Goal: Information Seeking & Learning: Learn about a topic

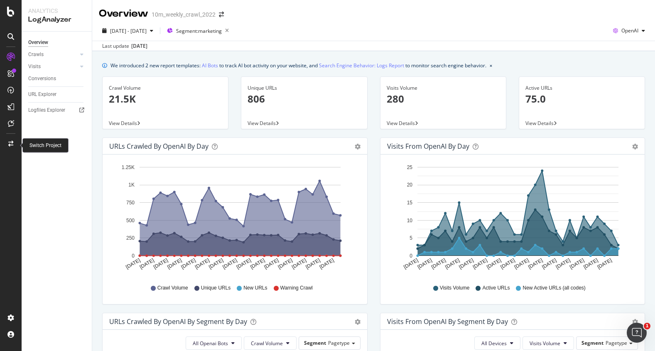
click at [7, 145] on div at bounding box center [11, 143] width 20 height 13
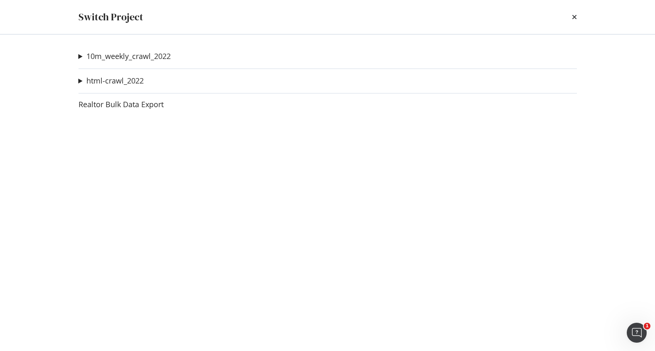
click at [80, 56] on summary "10m_weekly_crawl_2022" at bounding box center [125, 56] width 92 height 11
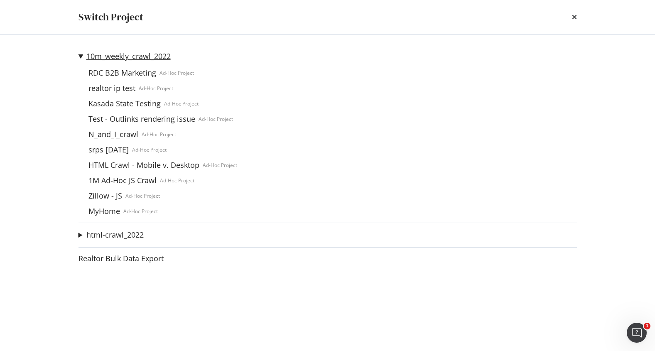
click at [112, 58] on link "10m_weekly_crawl_2022" at bounding box center [128, 56] width 84 height 9
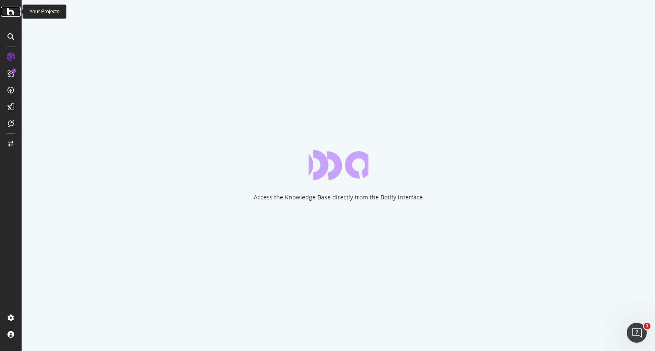
click at [7, 9] on icon at bounding box center [10, 12] width 7 height 10
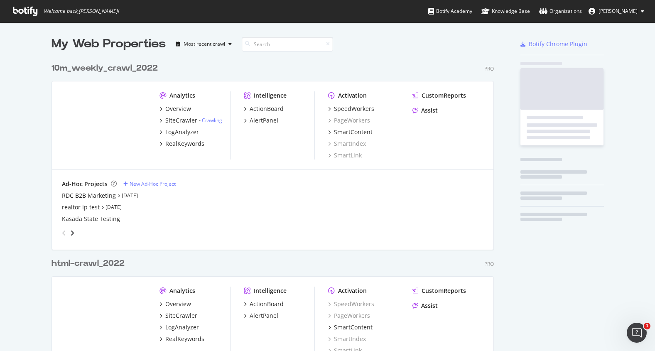
scroll to position [351, 655]
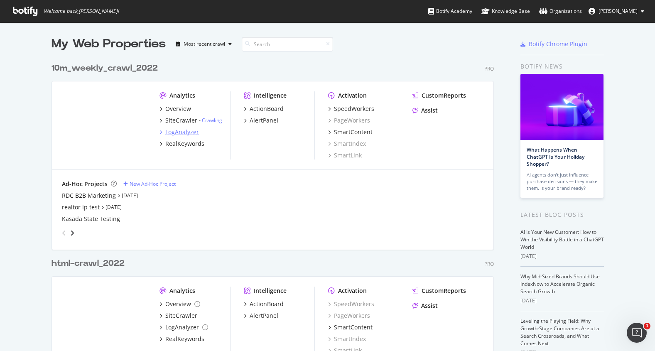
click at [177, 133] on div "LogAnalyzer" at bounding box center [182, 132] width 34 height 8
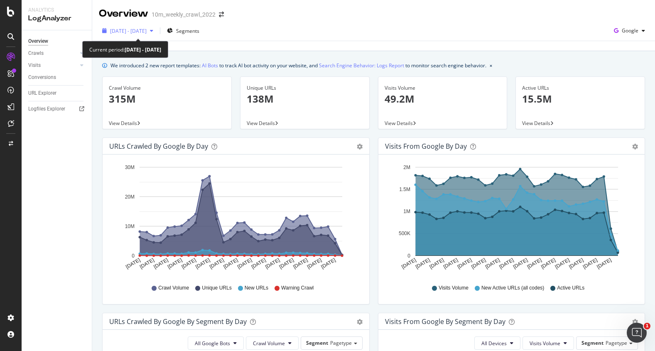
click at [147, 29] on span "2025 Jul. 16th - Aug. 14th" at bounding box center [128, 30] width 37 height 7
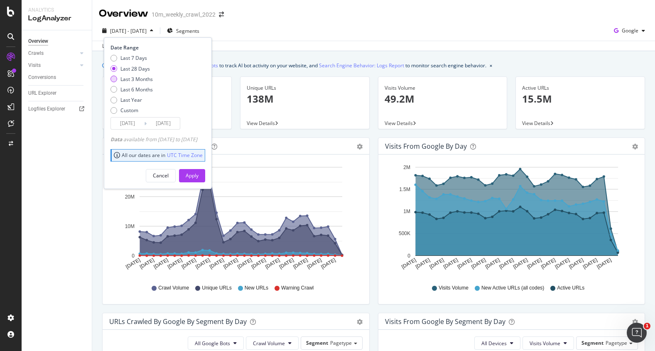
click at [144, 78] on div "Last 3 Months" at bounding box center [136, 79] width 32 height 7
type input "2025/05/15"
click at [199, 177] on div "Apply" at bounding box center [192, 175] width 13 height 7
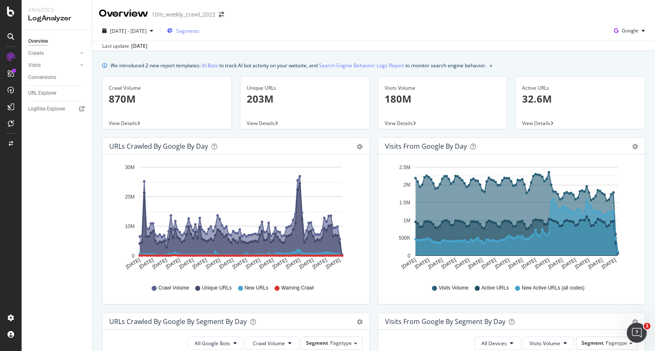
click at [199, 31] on span "Segments" at bounding box center [187, 30] width 23 height 7
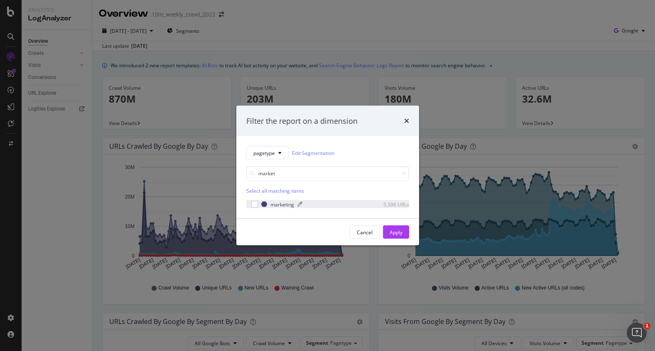
type input "market"
click at [270, 206] on div "marketing 5,396 URLs" at bounding box center [335, 204] width 148 height 7
click at [395, 234] on div "Apply" at bounding box center [396, 231] width 13 height 7
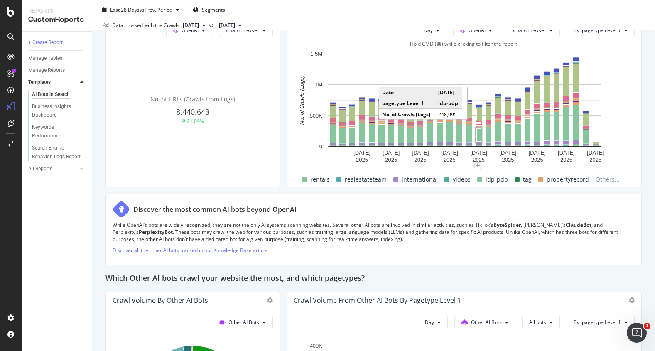
scroll to position [968, 0]
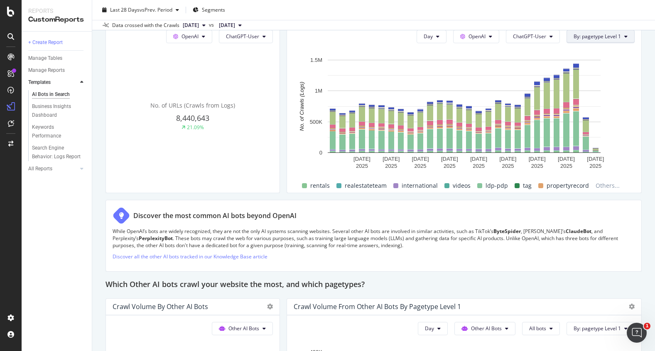
click at [608, 43] on button "By: pagetype Level 1" at bounding box center [601, 36] width 68 height 13
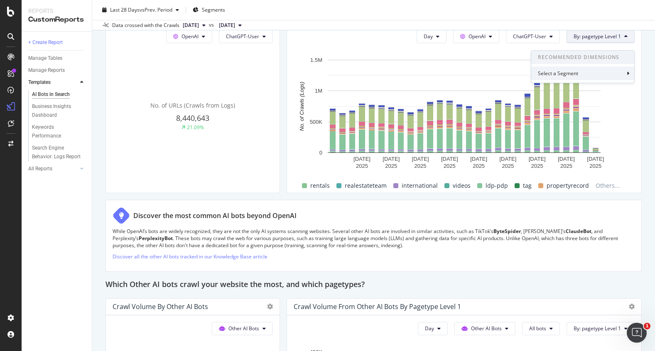
click at [603, 76] on div "Select a Segment" at bounding box center [582, 73] width 103 height 14
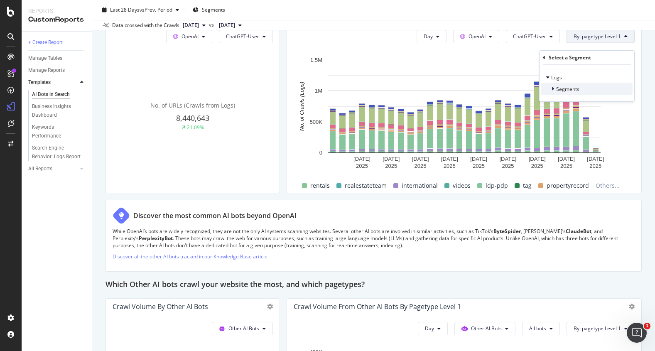
click at [577, 91] on span "Segments" at bounding box center [567, 89] width 23 height 7
click at [639, 46] on div "Day OpenAI ChatGPT-User By: pagetype Level 1 Hold CMD (⌘) while clicking to fil…" at bounding box center [464, 107] width 354 height 169
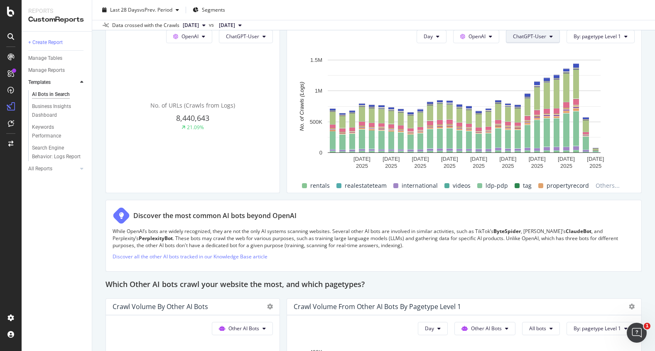
click at [541, 40] on span "ChatGPT-User" at bounding box center [529, 36] width 33 height 7
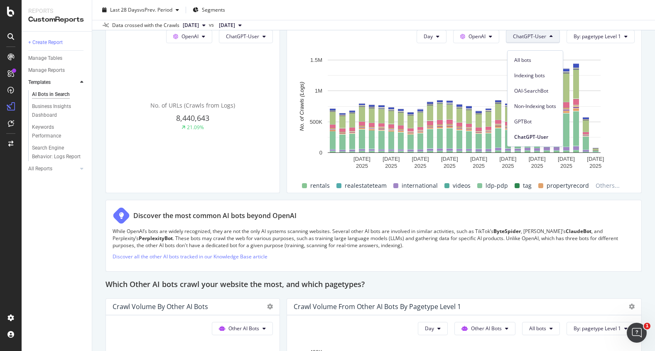
click at [541, 40] on span "ChatGPT-User" at bounding box center [529, 36] width 33 height 7
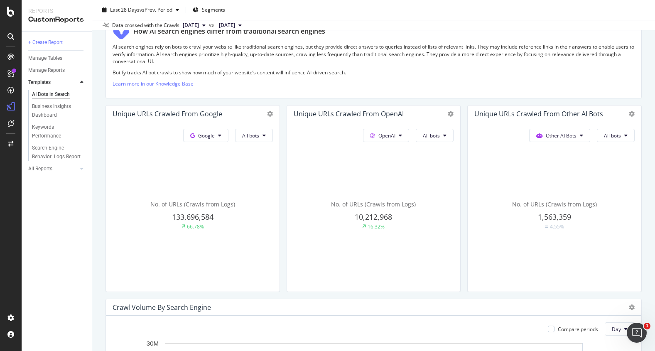
scroll to position [0, 0]
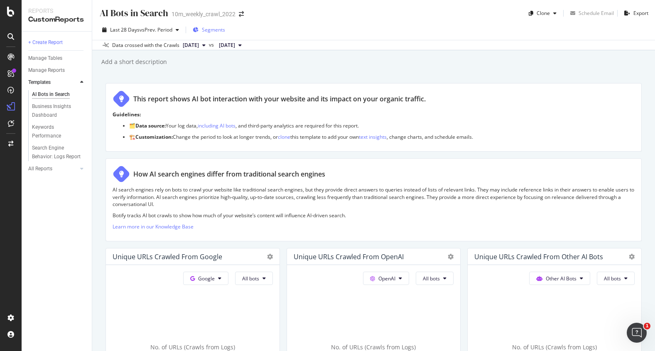
click at [209, 27] on span "Segments" at bounding box center [213, 29] width 23 height 7
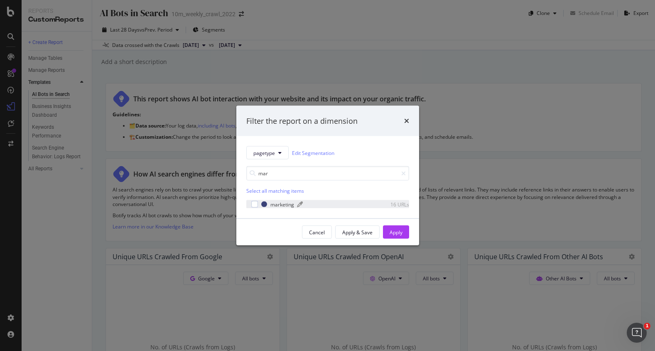
type input "mar"
click at [275, 204] on div "marketing" at bounding box center [282, 204] width 24 height 7
click at [395, 237] on div "Apply" at bounding box center [396, 232] width 13 height 12
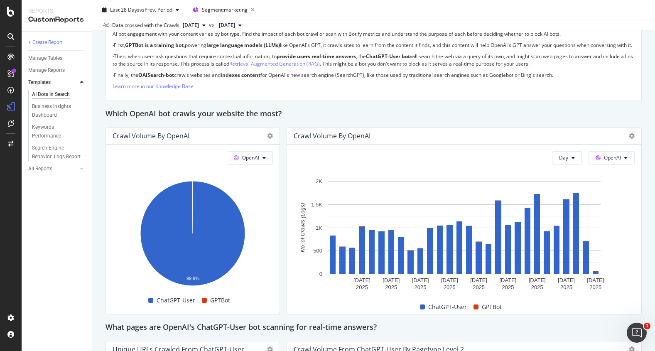
scroll to position [688, 0]
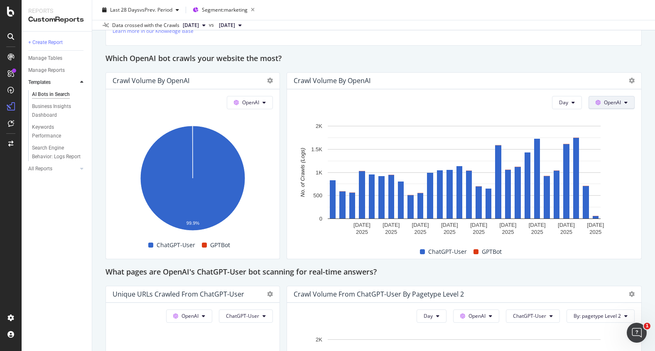
click at [612, 106] on span "OpenAI" at bounding box center [612, 102] width 17 height 7
click at [616, 124] on span "Google" at bounding box center [624, 126] width 31 height 7
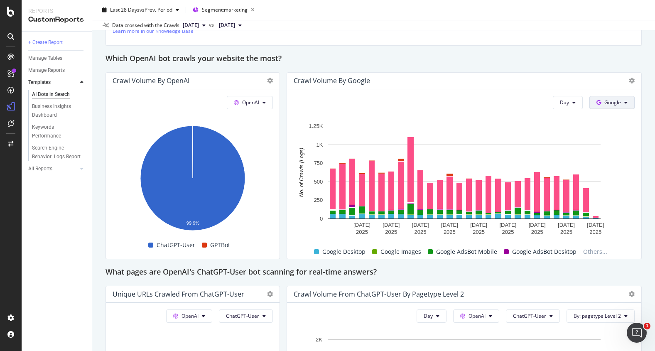
click at [614, 106] on span "Google" at bounding box center [612, 102] width 17 height 7
click at [603, 156] on icon at bounding box center [601, 157] width 5 height 5
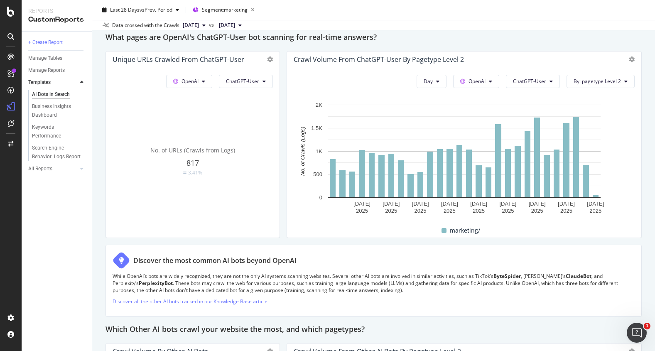
scroll to position [923, 0]
click at [557, 86] on button "ChatGPT-User" at bounding box center [533, 80] width 54 height 13
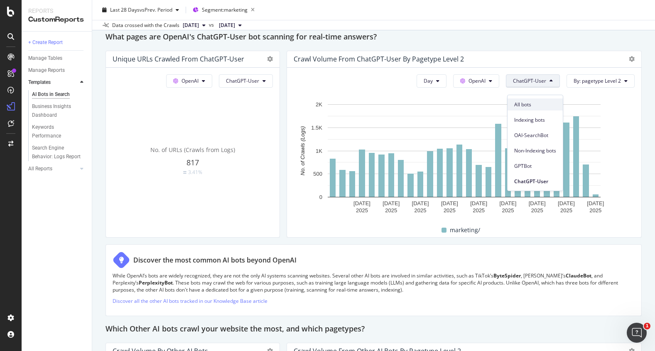
click at [541, 108] on span "All bots" at bounding box center [535, 104] width 42 height 7
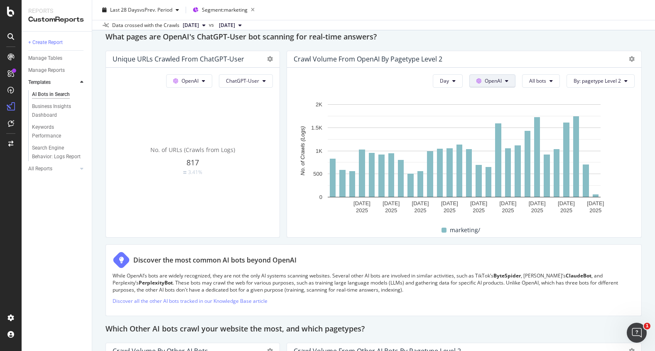
click at [512, 88] on button "OpenAI" at bounding box center [492, 80] width 46 height 13
click at [545, 84] on span "All bots" at bounding box center [537, 80] width 17 height 7
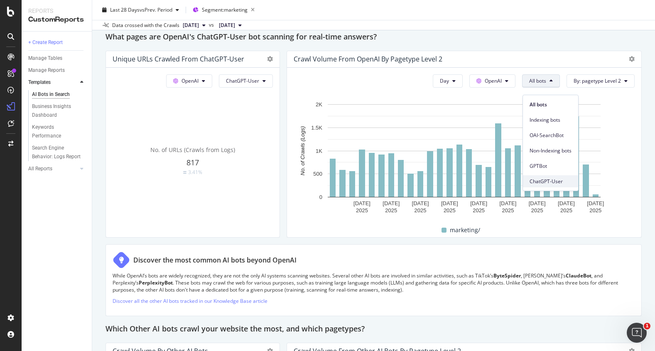
click at [543, 182] on span "ChatGPT-User" at bounding box center [551, 181] width 42 height 7
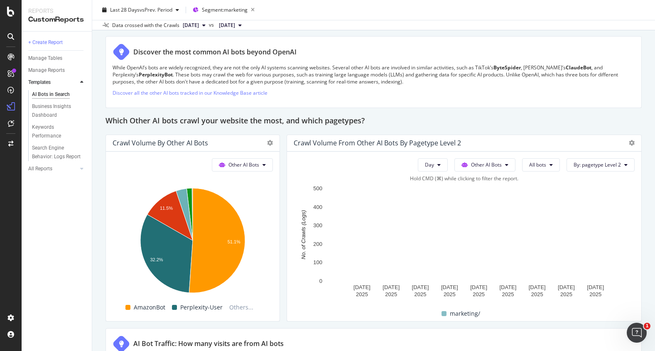
scroll to position [1137, 0]
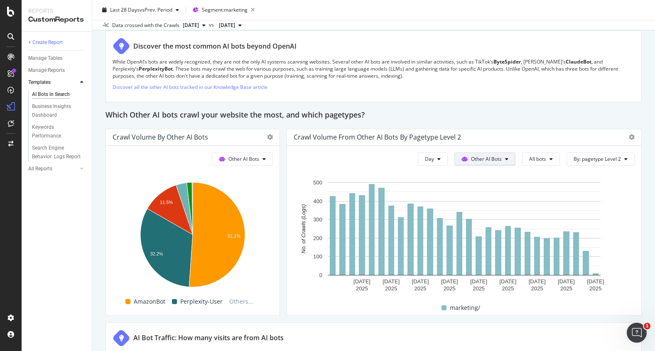
click at [492, 209] on span "OpenAI" at bounding box center [491, 212] width 32 height 7
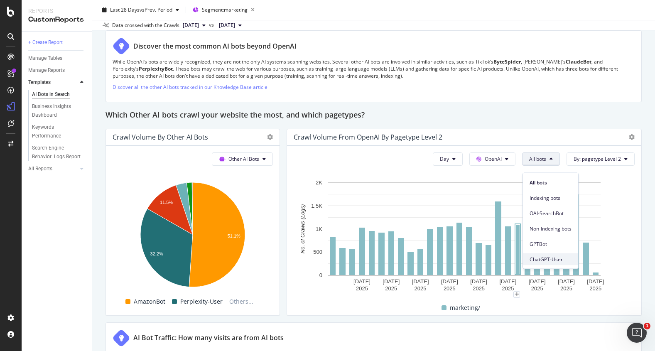
click at [538, 258] on span "ChatGPT-User" at bounding box center [551, 258] width 42 height 7
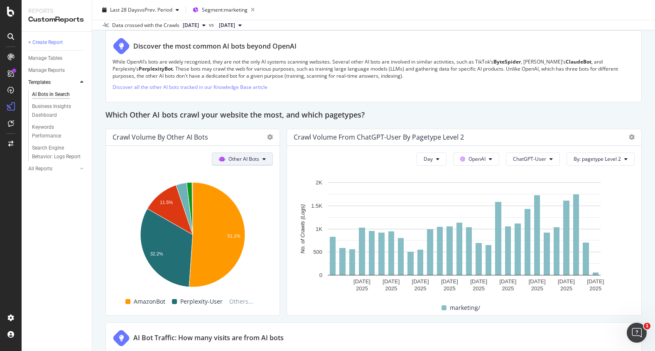
click at [229, 216] on div "OpenAI" at bounding box center [241, 213] width 59 height 12
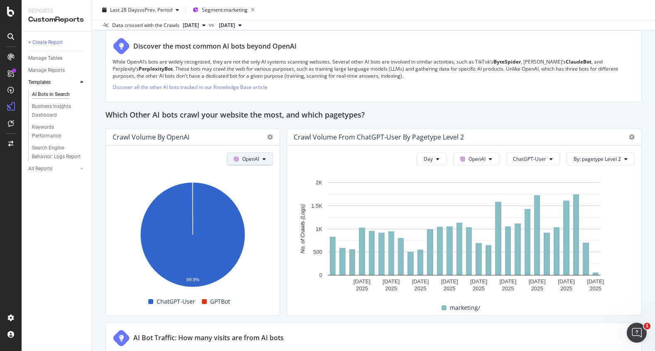
click at [242, 224] on span at bounding box center [239, 228] width 10 height 10
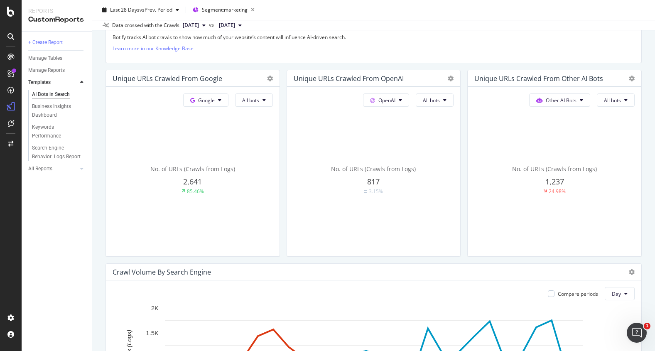
scroll to position [191, 0]
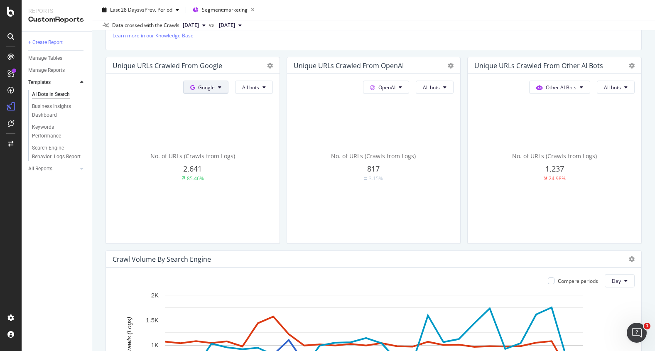
click at [212, 91] on button "Google" at bounding box center [205, 87] width 45 height 13
click at [211, 132] on span "OpenAI" at bounding box center [219, 134] width 31 height 7
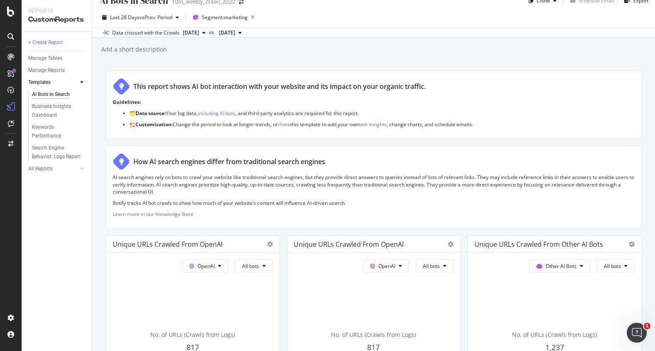
scroll to position [0, 0]
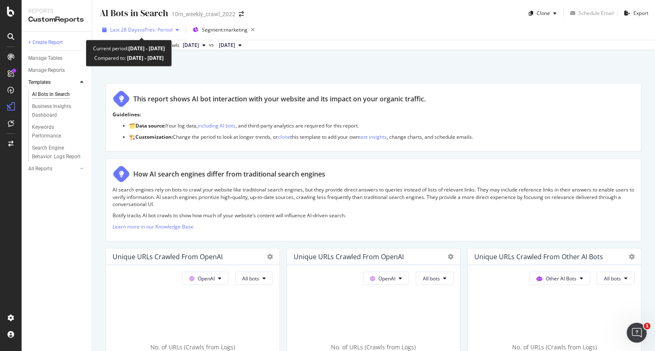
click at [161, 29] on span "vs Prev. Period" at bounding box center [156, 29] width 33 height 7
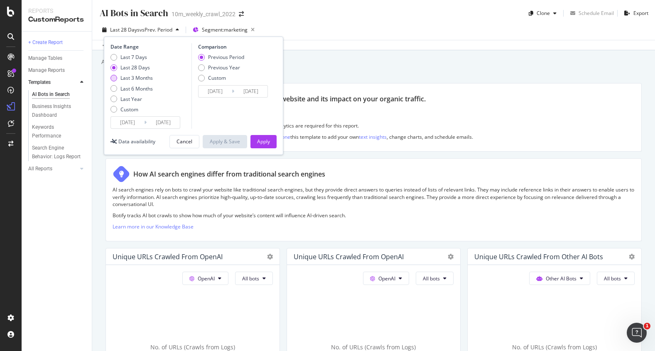
click at [145, 76] on div "Last 3 Months" at bounding box center [136, 77] width 32 height 7
type input "2025/05/15"
type input "2025/02/12"
type input "2025/05/14"
click at [270, 149] on div "Date Range Last 7 Days Last 28 Days Last 3 Months Last 6 Months Last Year Custo…" at bounding box center [193, 96] width 179 height 118
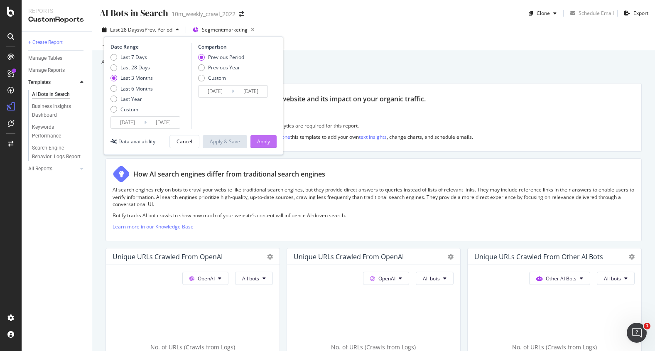
click at [263, 139] on div "Apply" at bounding box center [263, 141] width 13 height 7
